Goal: Task Accomplishment & Management: Manage account settings

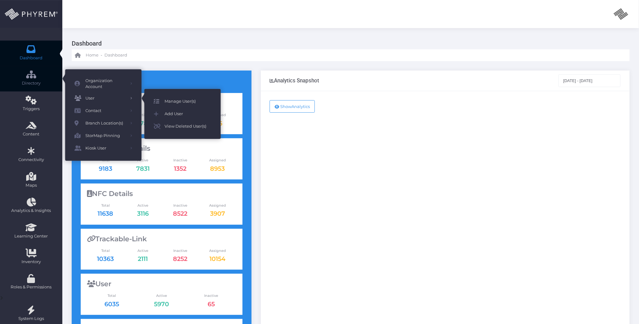
click at [178, 100] on span "Manage User(s)" at bounding box center [188, 101] width 47 height 8
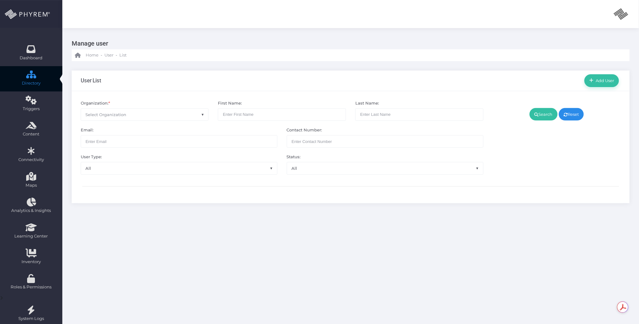
click at [126, 115] on span "Select Organization" at bounding box center [106, 114] width 41 height 5
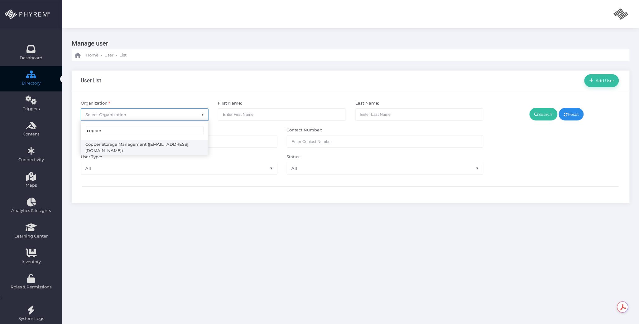
type input "copper"
select select "4785"
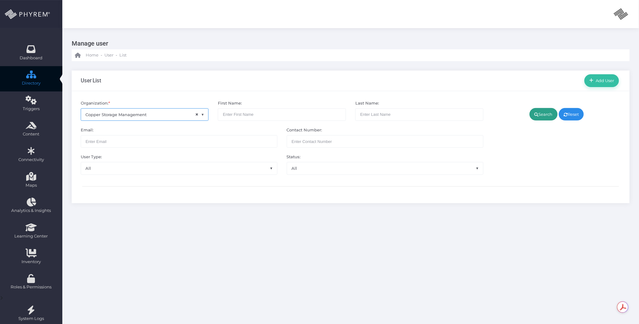
click at [542, 114] on link "Search" at bounding box center [544, 114] width 28 height 12
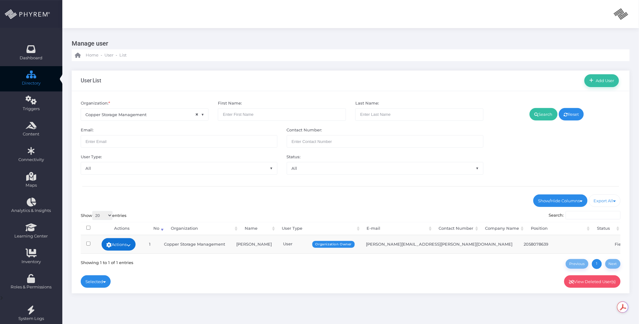
click at [126, 239] on td "Actions Edit Deactivate Delete Add Notes Sign In" at bounding box center [119, 244] width 46 height 18
click at [130, 242] on link "Actions" at bounding box center [119, 244] width 34 height 12
click at [124, 289] on link "Sign In" at bounding box center [121, 292] width 41 height 12
